Goal: Task Accomplishment & Management: Manage account settings

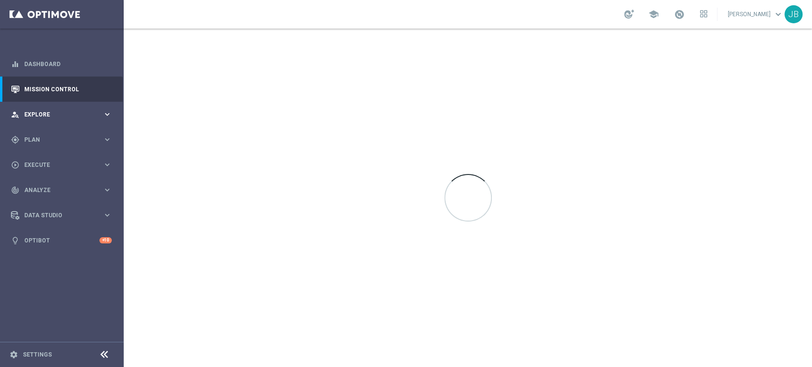
click at [78, 109] on div "person_search Explore keyboard_arrow_right" at bounding box center [61, 114] width 123 height 25
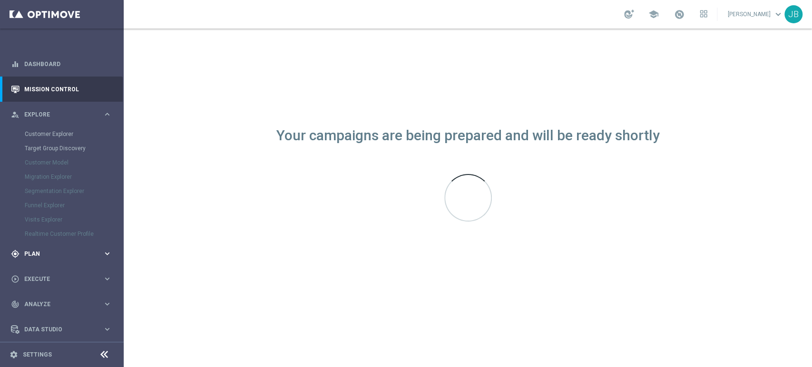
click at [33, 254] on span "Plan" at bounding box center [63, 254] width 78 height 6
click at [54, 156] on link "Target Groups" at bounding box center [62, 160] width 74 height 8
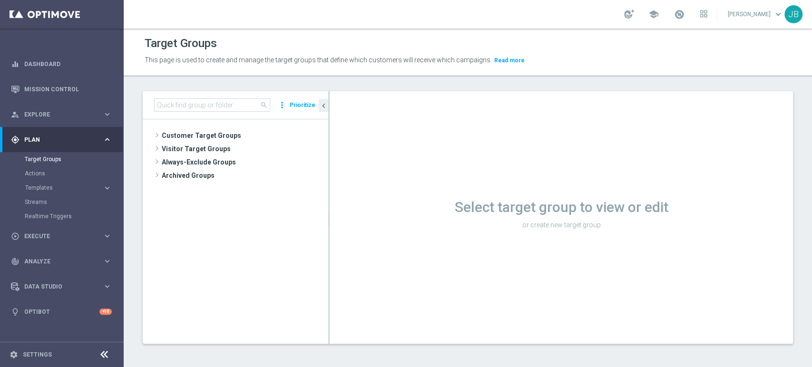
click at [205, 127] on tree-viewport "Customer Target Groups library_add create_new_folder" at bounding box center [235, 231] width 185 height 224
click at [205, 129] on span "Customer Target Groups" at bounding box center [234, 135] width 144 height 13
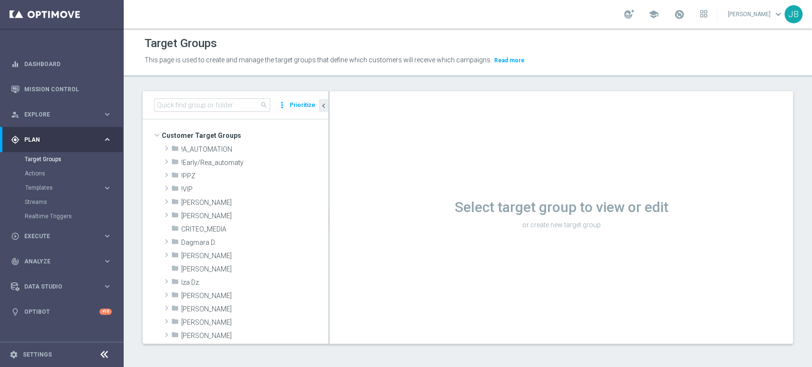
scroll to position [175, 0]
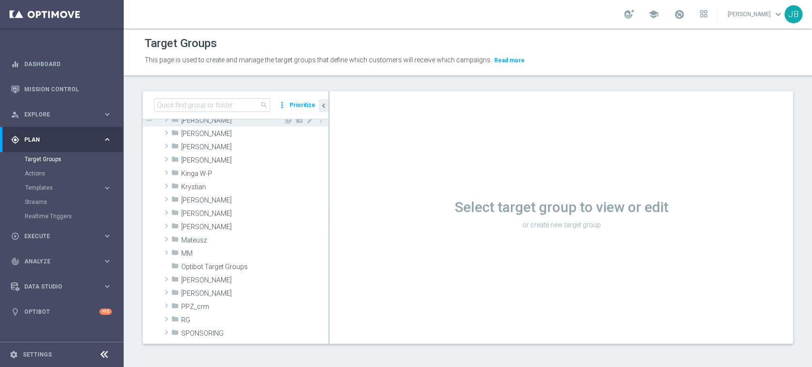
click at [229, 121] on span "Justyna B." at bounding box center [232, 121] width 102 height 8
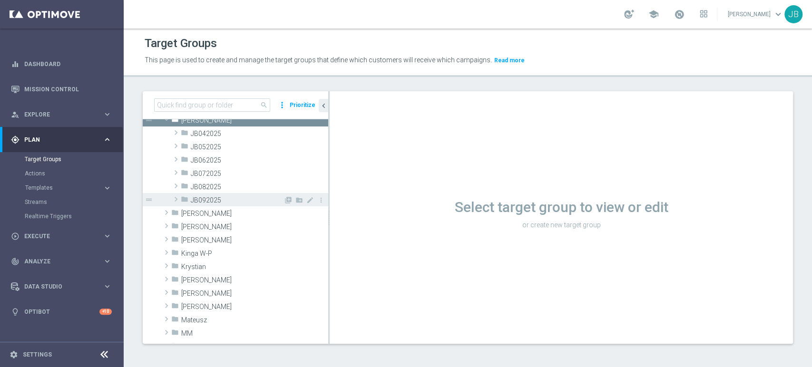
click at [240, 197] on span "JB092025" at bounding box center [237, 200] width 93 height 8
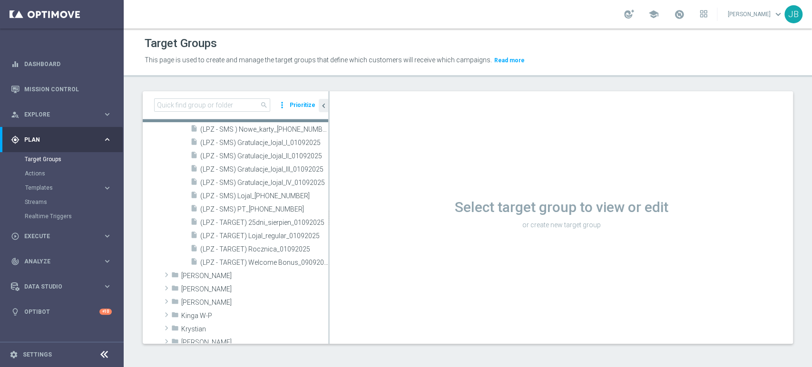
scroll to position [340, 0]
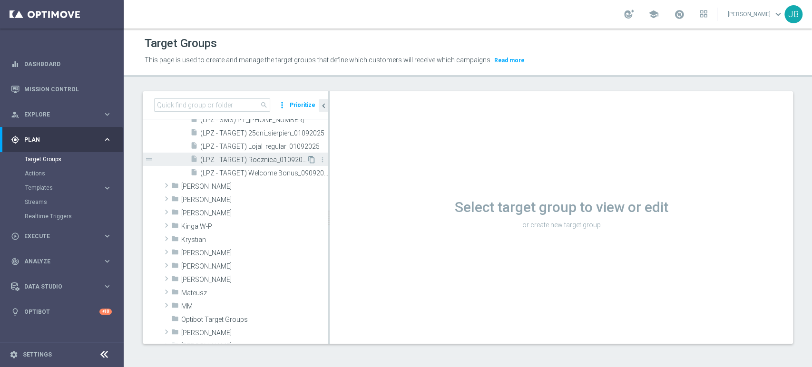
click at [308, 163] on icon "content_copy" at bounding box center [312, 160] width 8 height 8
click at [308, 173] on icon "content_copy" at bounding box center [312, 173] width 8 height 8
click at [448, 365] on div "Target Groups This page is used to create and manage the target groups that def…" at bounding box center [468, 198] width 688 height 339
click at [308, 171] on icon "content_copy" at bounding box center [312, 173] width 8 height 8
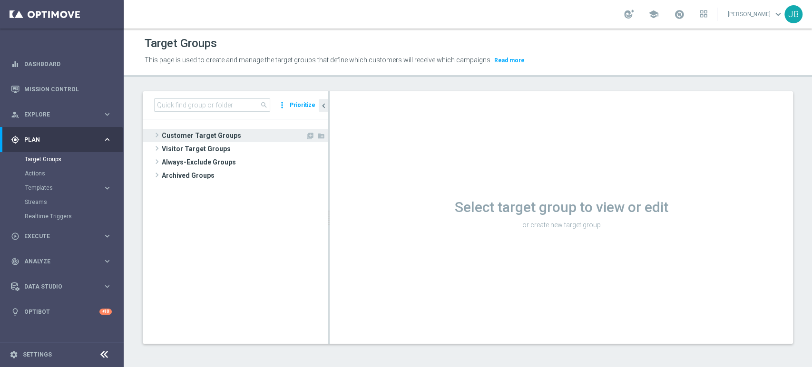
click at [175, 131] on span "Customer Target Groups" at bounding box center [234, 135] width 144 height 13
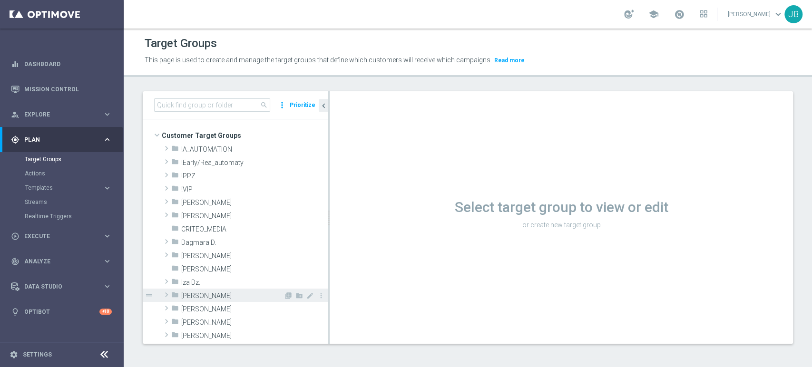
click at [235, 289] on div "folder Justyna B." at bounding box center [227, 295] width 112 height 13
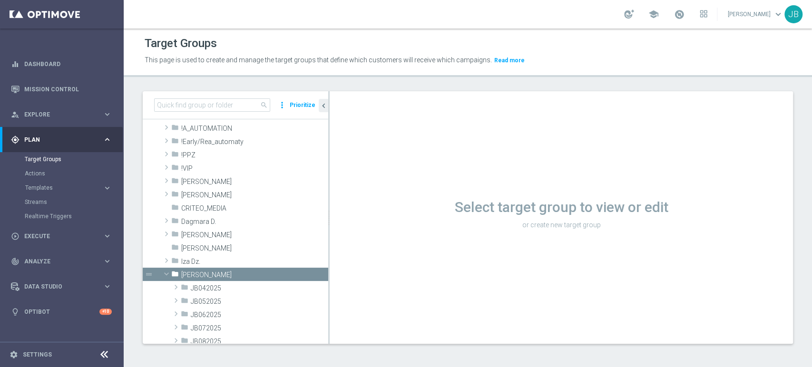
scroll to position [120, 0]
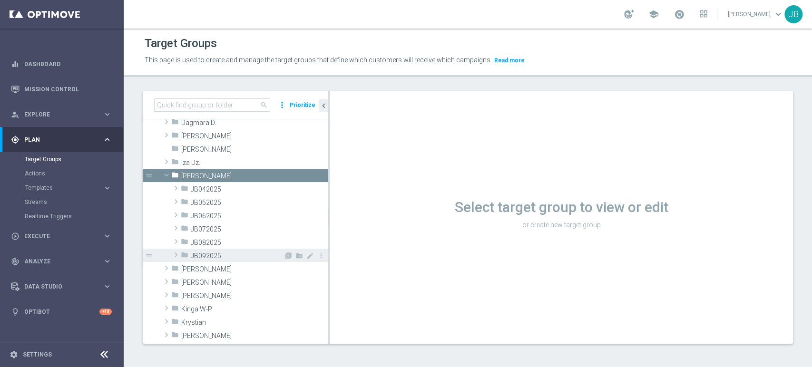
click at [232, 253] on span "JB092025" at bounding box center [237, 256] width 93 height 8
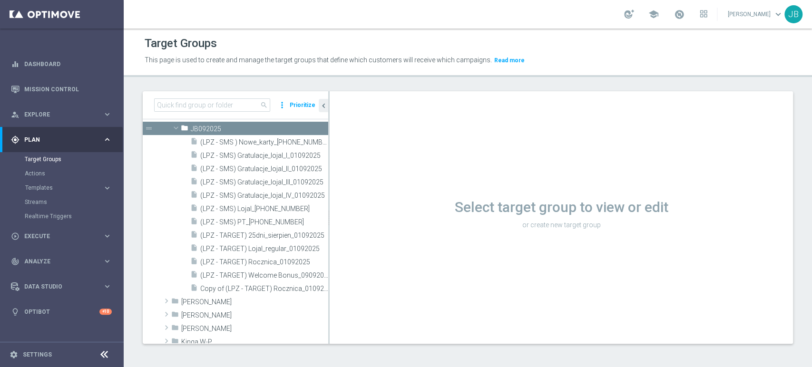
scroll to position [282, 0]
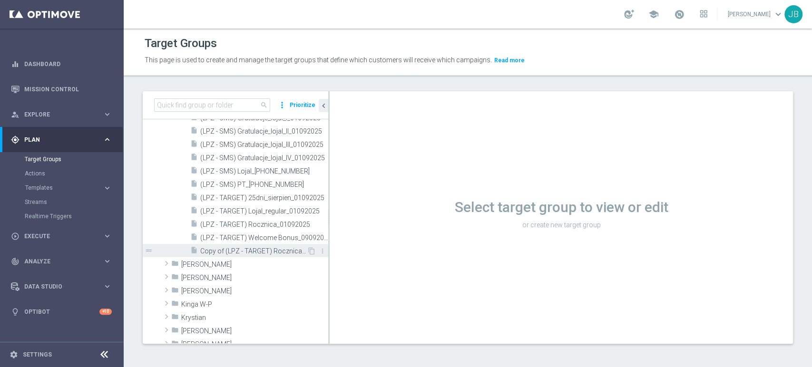
click at [291, 252] on span "Copy of (LPZ - TARGET) Rocznica_01092025" at bounding box center [253, 251] width 107 height 8
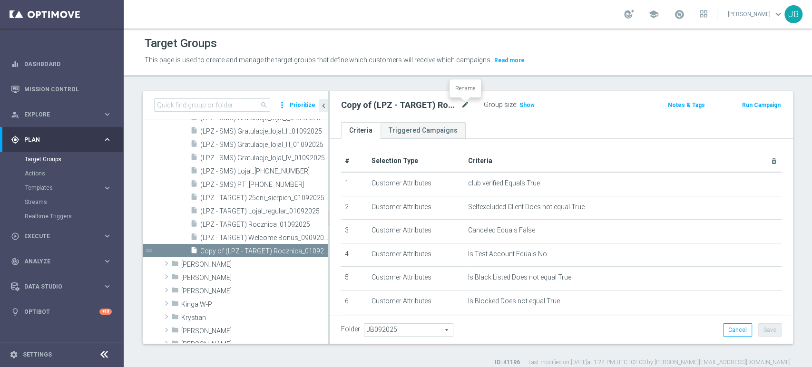
click at [464, 106] on icon "mode_edit" at bounding box center [465, 104] width 9 height 11
click at [348, 106] on input "(LPZ - SMS) Koszulka_Rakow_19092025" at bounding box center [405, 105] width 128 height 13
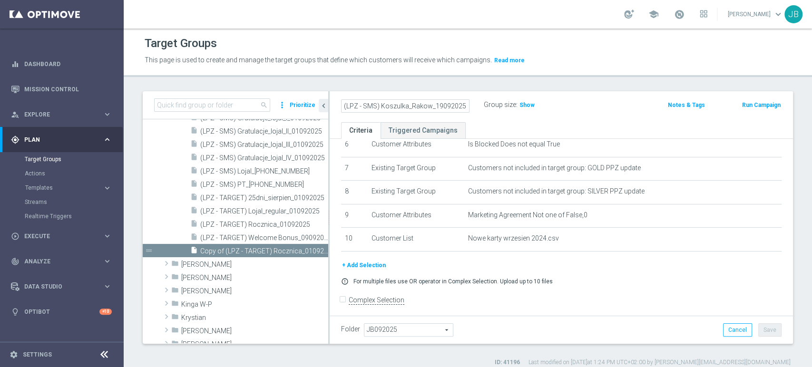
scroll to position [162, 0]
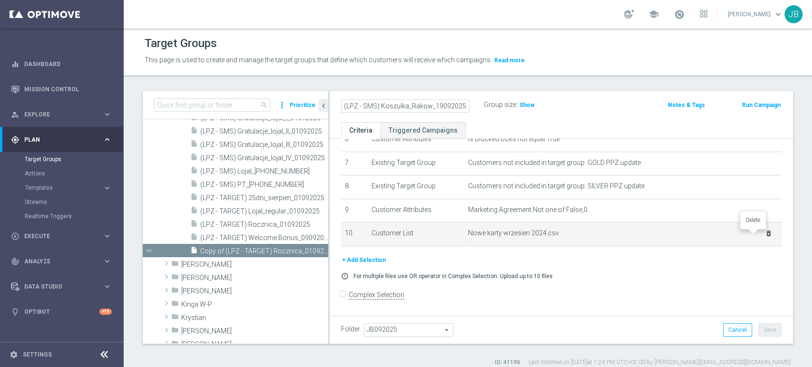
type input "(LPZ - SMS) Koszulka_Rakow_19092025"
click at [765, 233] on icon "delete_forever" at bounding box center [769, 234] width 8 height 8
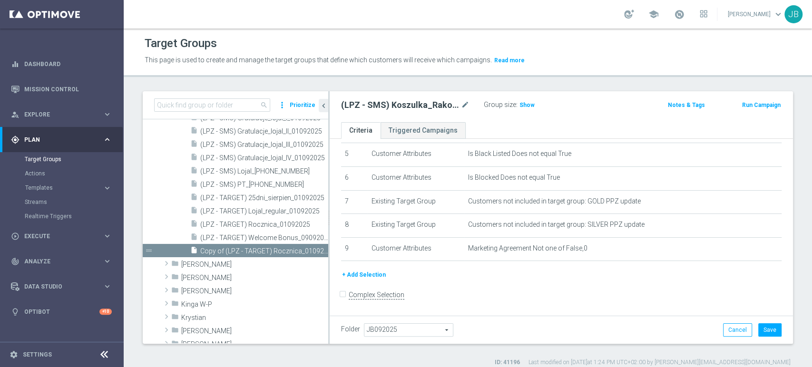
click at [360, 277] on button "+ Add Selection" at bounding box center [364, 275] width 46 height 10
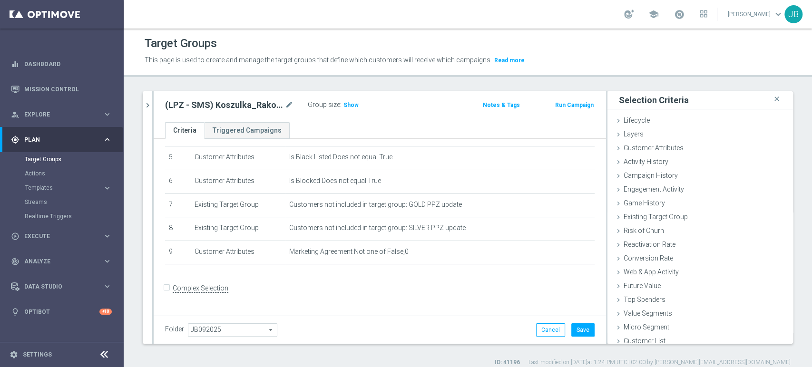
scroll to position [114, 0]
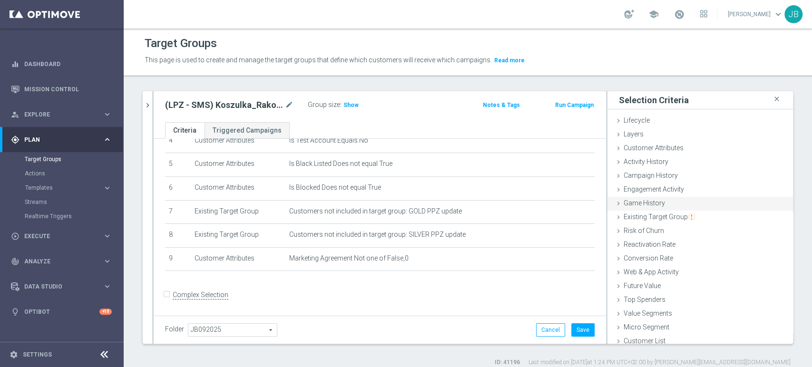
click at [665, 201] on div "Game History done" at bounding box center [699, 204] width 185 height 14
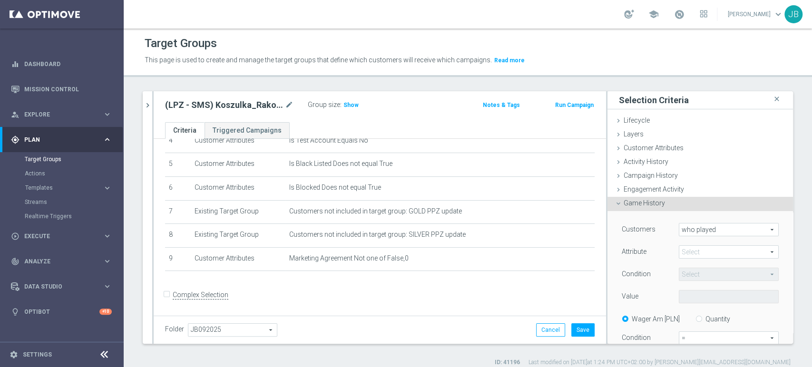
click at [699, 253] on span at bounding box center [728, 252] width 99 height 12
click at [693, 306] on span "Branch" at bounding box center [728, 304] width 90 height 8
type input "Branch"
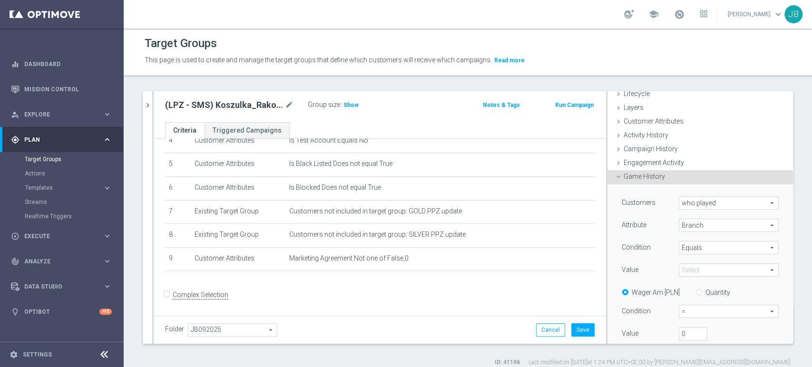
click at [709, 243] on span "Equals" at bounding box center [728, 248] width 99 height 12
click at [695, 333] on span "One of" at bounding box center [728, 336] width 90 height 8
type input "One of"
click at [696, 264] on span at bounding box center [728, 270] width 99 height 12
click at [694, 270] on input "search" at bounding box center [729, 269] width 100 height 13
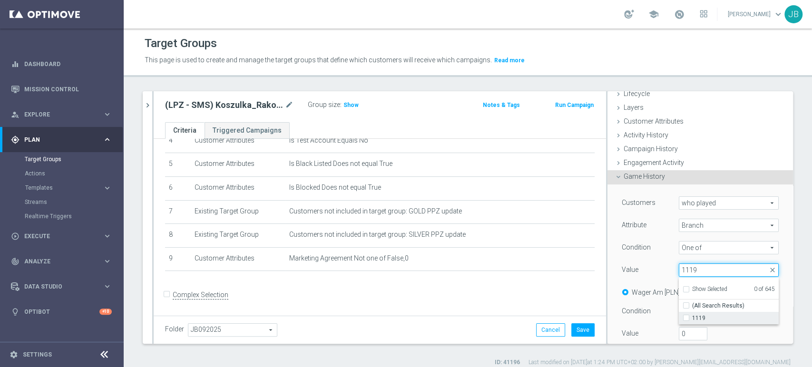
type input "1119"
click at [686, 319] on input "1119" at bounding box center [689, 318] width 6 height 6
checkbox input "true"
type input "1119"
checkbox input "true"
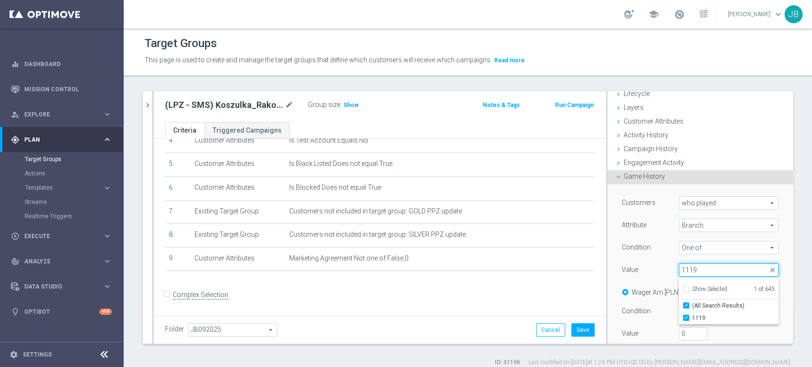
click at [704, 276] on input "1119" at bounding box center [729, 269] width 100 height 13
type input "11"
checkbox input "false"
type input "1143"
checkbox input "true"
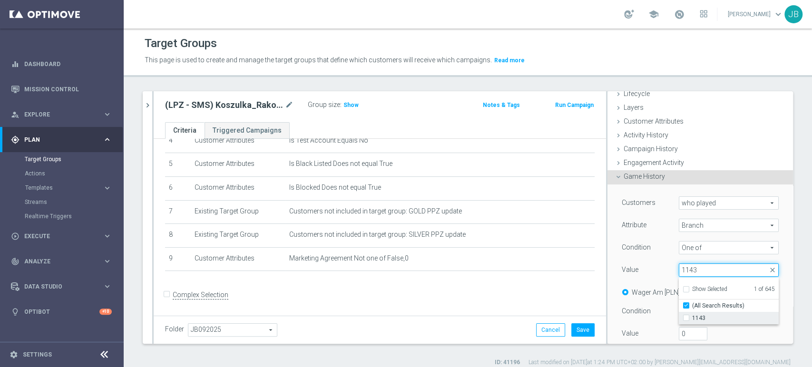
type input "1143"
click at [692, 315] on span "1143" at bounding box center [735, 318] width 87 height 8
click at [686, 315] on input "1143" at bounding box center [689, 318] width 6 height 6
checkbox input "true"
type input "Selected 2 of 645"
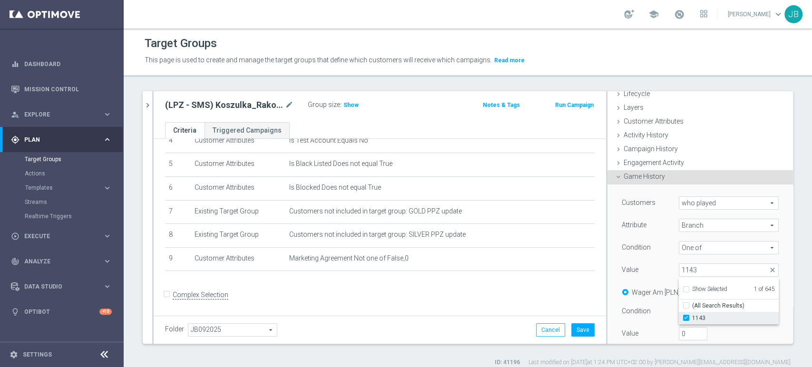
checkbox input "false"
click at [696, 267] on input "1143" at bounding box center [729, 269] width 100 height 13
type input "1161"
click at [692, 318] on span "1161" at bounding box center [735, 318] width 87 height 8
click at [688, 318] on input "1161" at bounding box center [689, 318] width 6 height 6
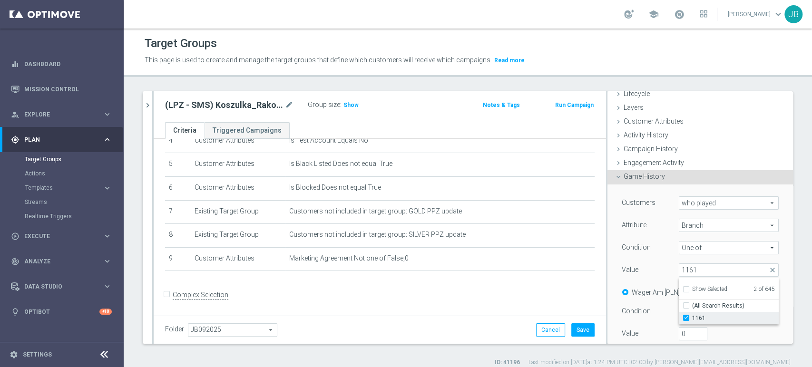
checkbox input "true"
type input "Selected 3 of 645"
click at [696, 270] on input "1161" at bounding box center [729, 269] width 100 height 13
type input "1176"
click at [696, 319] on span "1176" at bounding box center [735, 318] width 87 height 8
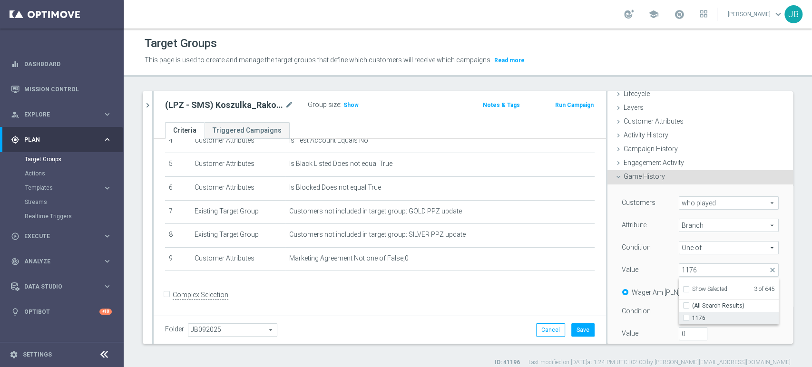
click at [692, 319] on input "1176" at bounding box center [689, 318] width 6 height 6
checkbox input "true"
type input "Selected 4 of 645"
click at [774, 265] on div "Customers who played who played arrow_drop_down search Attribute Branch Branch …" at bounding box center [699, 307] width 185 height 244
click at [698, 293] on input "Quantity" at bounding box center [701, 291] width 6 height 6
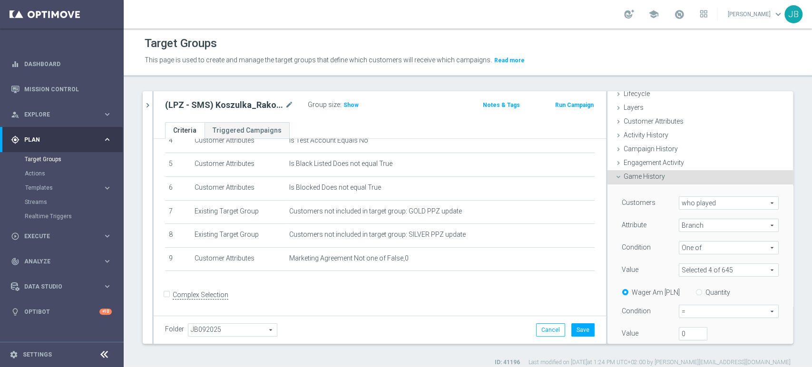
radio input "true"
click at [687, 313] on span "=" at bounding box center [728, 311] width 99 height 12
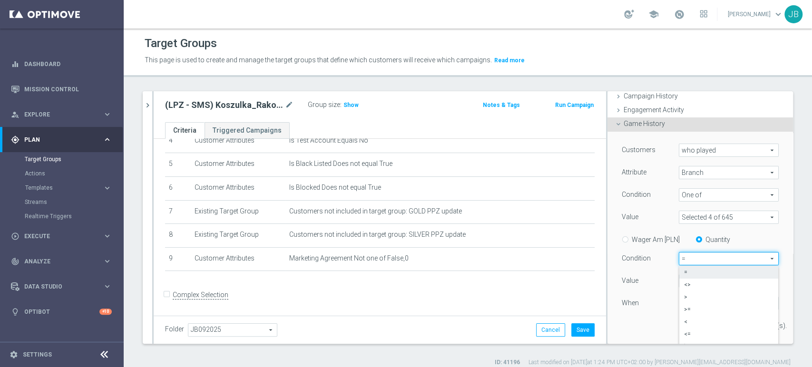
scroll to position [88, 0]
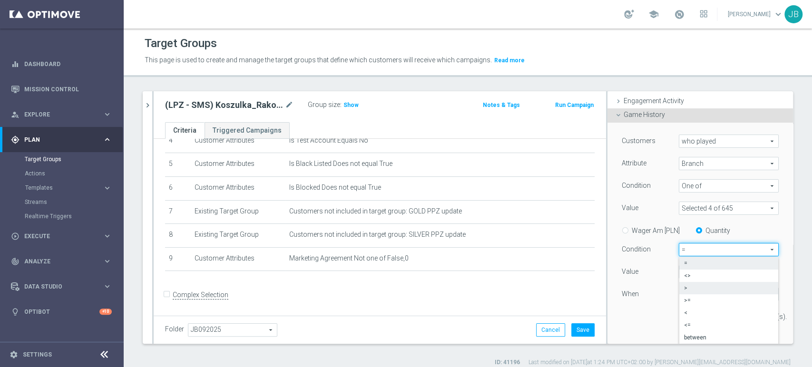
click at [694, 283] on label ">" at bounding box center [728, 288] width 99 height 12
type input ">"
click at [706, 295] on input "text" at bounding box center [726, 295] width 56 height 9
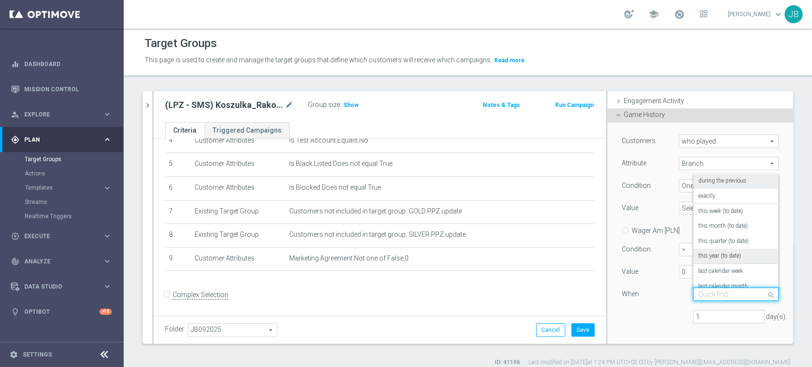
click at [727, 258] on label "this year (to date)" at bounding box center [719, 257] width 43 height 8
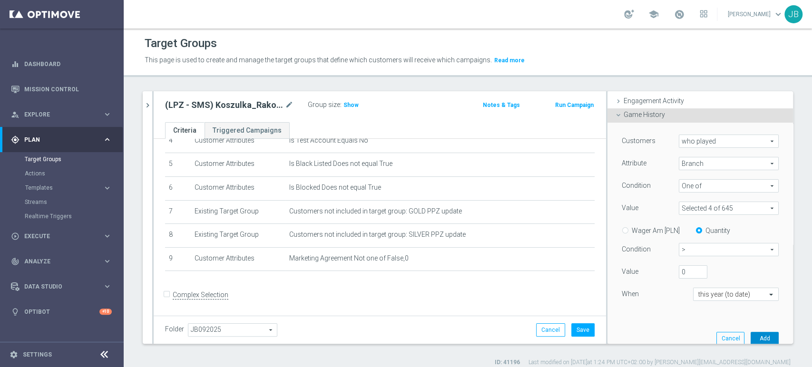
click at [757, 342] on button "Add" at bounding box center [764, 338] width 28 height 13
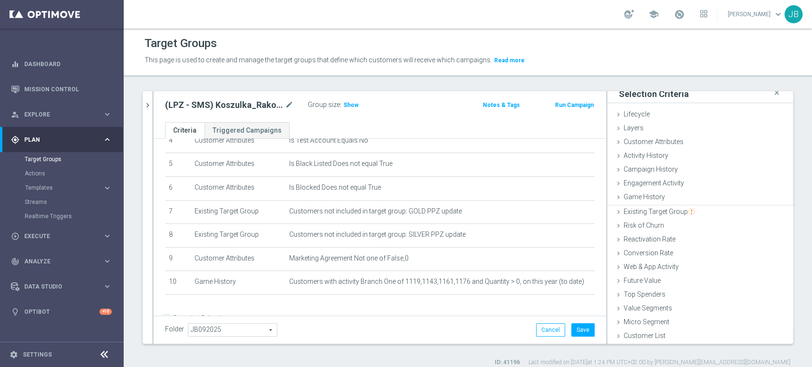
scroll to position [5, 0]
click at [574, 330] on button "Save" at bounding box center [582, 329] width 23 height 13
click at [343, 106] on span "Show" at bounding box center [350, 105] width 15 height 7
click at [695, 331] on div "Customer List done" at bounding box center [699, 337] width 185 height 14
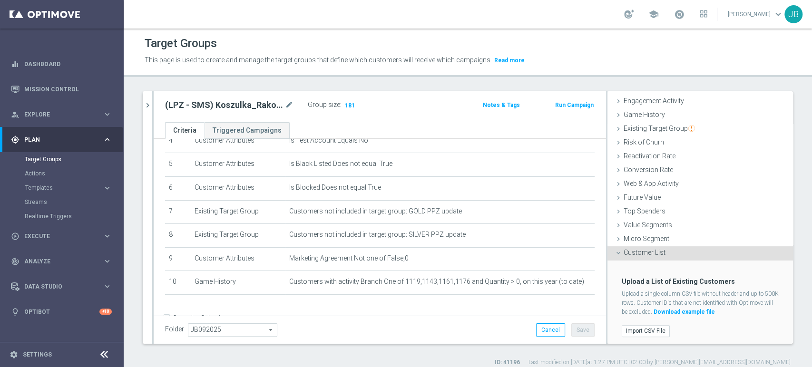
scroll to position [90, 0]
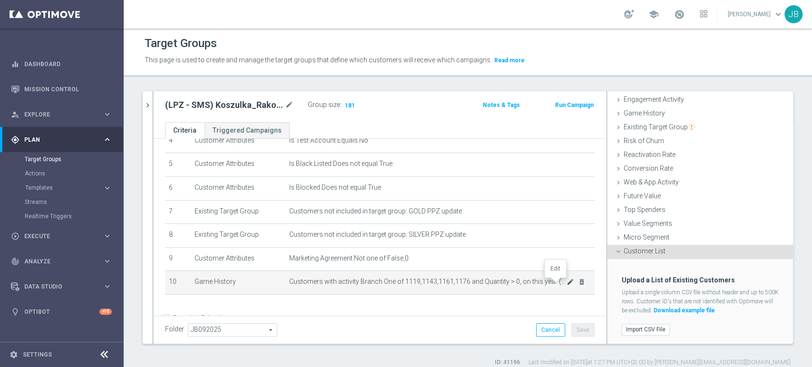
click at [566, 286] on icon "mode_edit" at bounding box center [570, 282] width 8 height 8
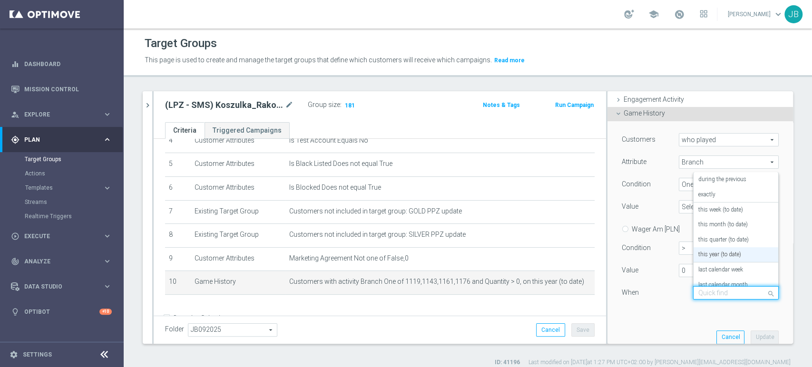
click at [723, 295] on input "text" at bounding box center [726, 293] width 56 height 9
click at [722, 176] on label "during the previous" at bounding box center [722, 180] width 48 height 8
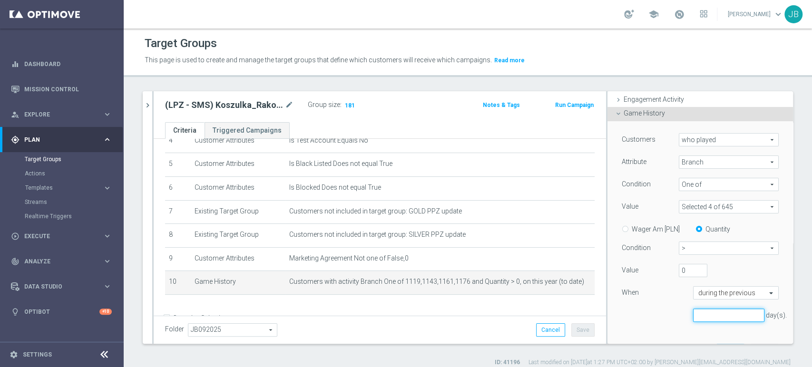
click at [715, 315] on input "number" at bounding box center [728, 315] width 71 height 13
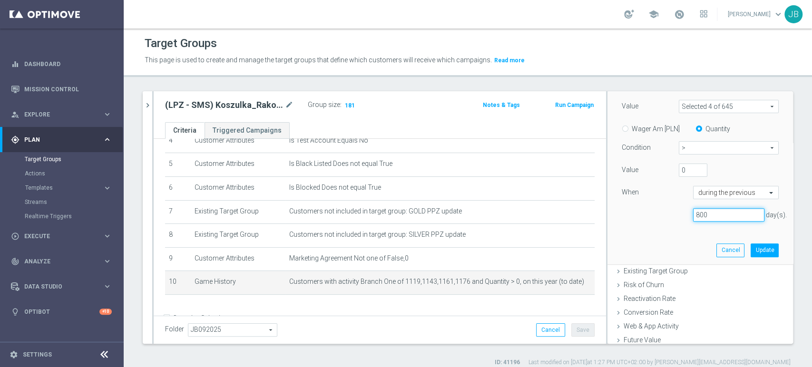
scroll to position [194, 0]
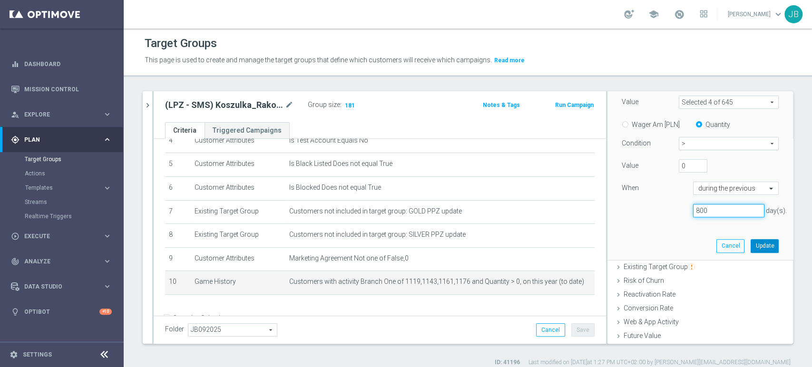
type input "800"
click at [750, 246] on button "Update" at bounding box center [764, 245] width 28 height 13
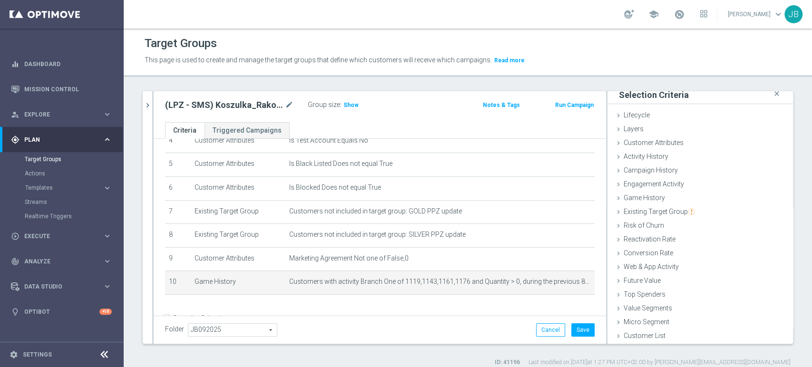
scroll to position [5, 0]
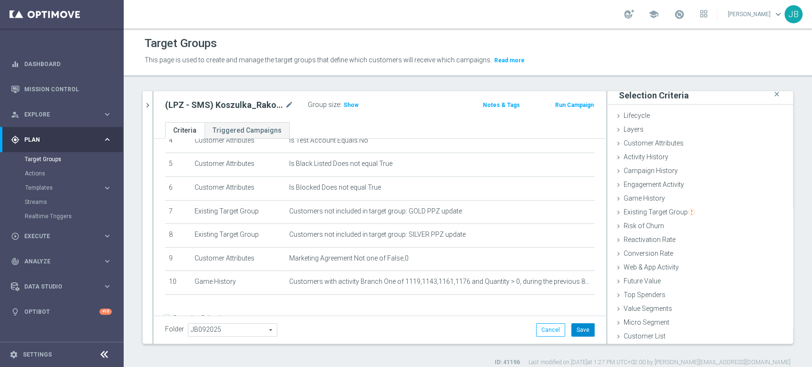
click at [574, 330] on button "Save" at bounding box center [582, 329] width 23 height 13
click at [350, 107] on span "Show" at bounding box center [350, 105] width 15 height 7
